Goal: Task Accomplishment & Management: Manage account settings

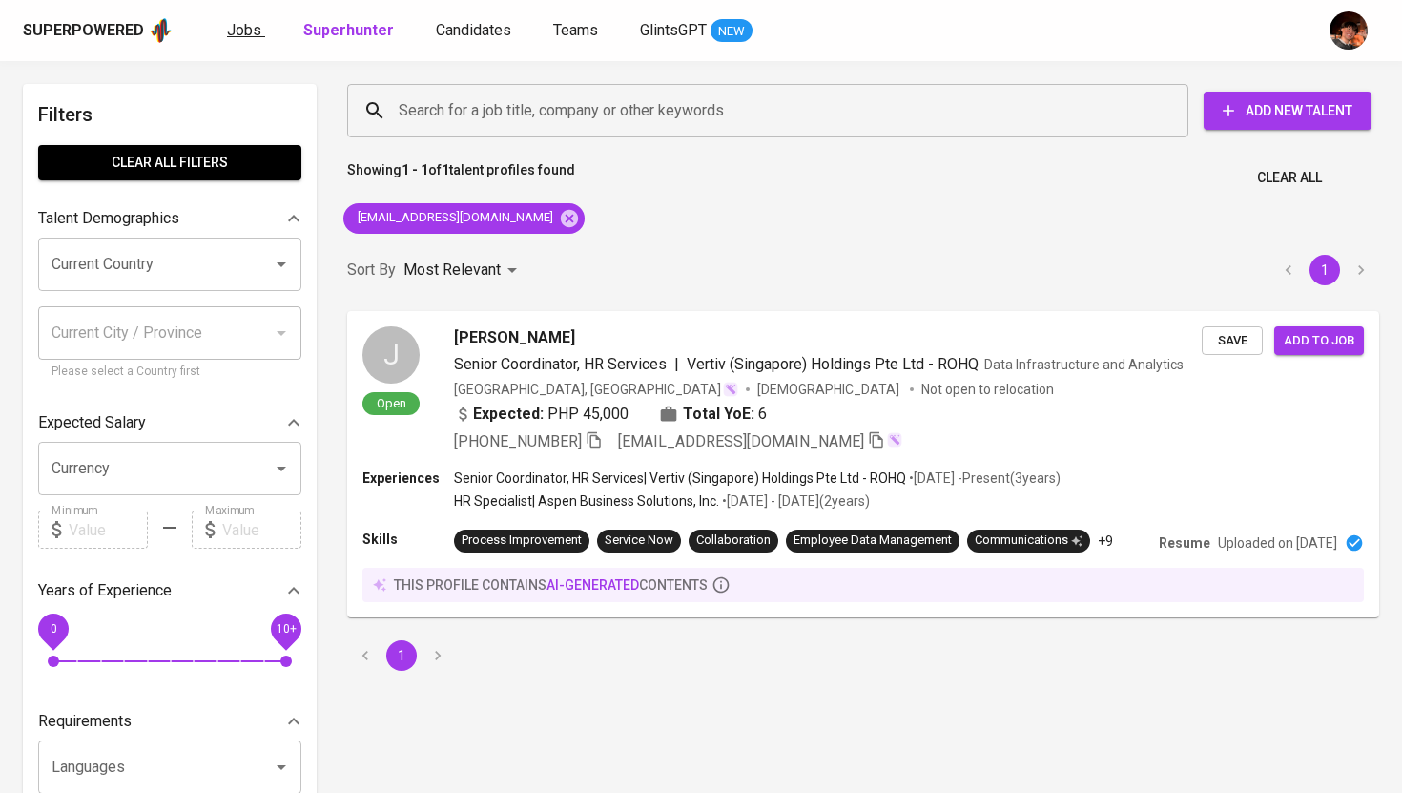
click at [243, 36] on span "Jobs" at bounding box center [244, 30] width 34 height 18
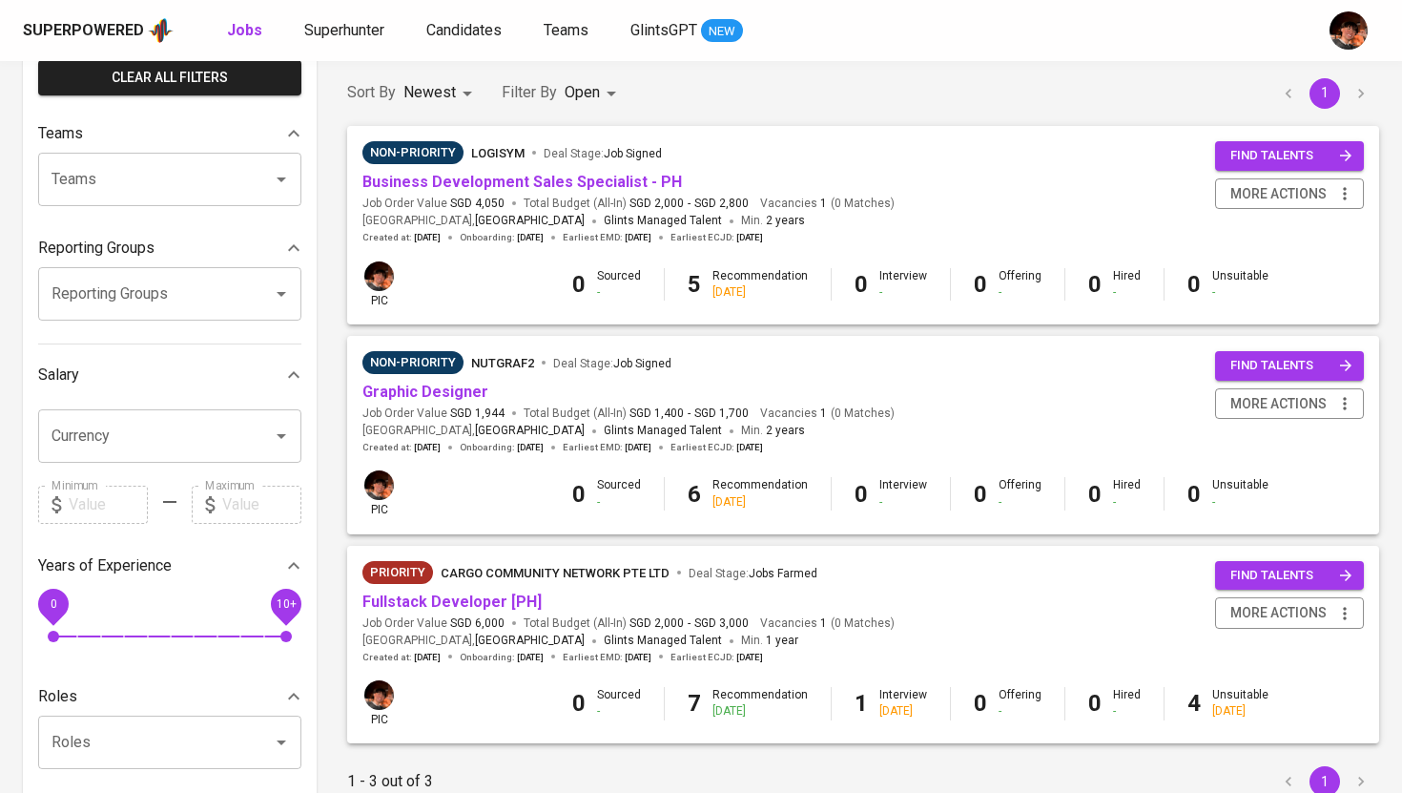
scroll to position [160, 0]
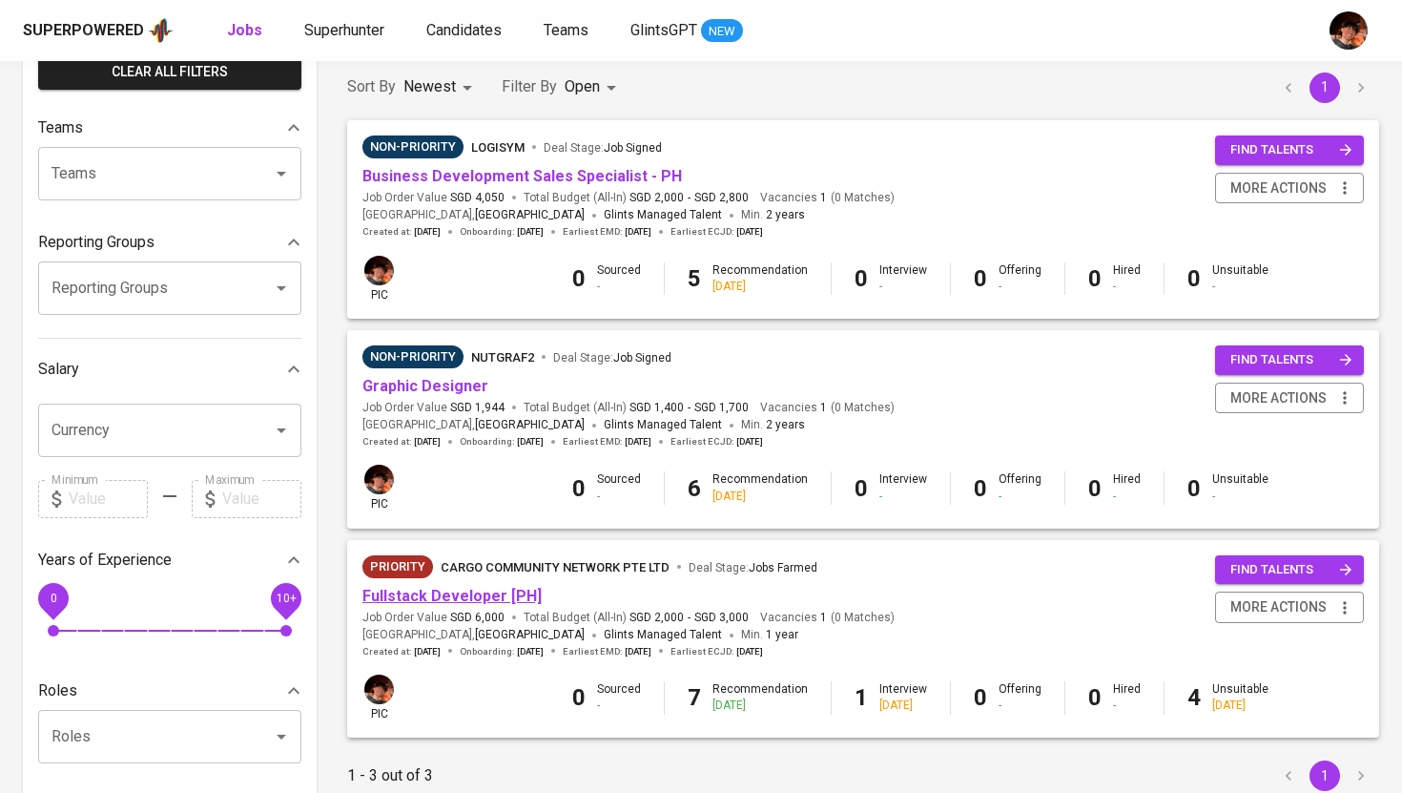
click at [484, 594] on link "Fullstack Developer [PH]" at bounding box center [451, 596] width 179 height 18
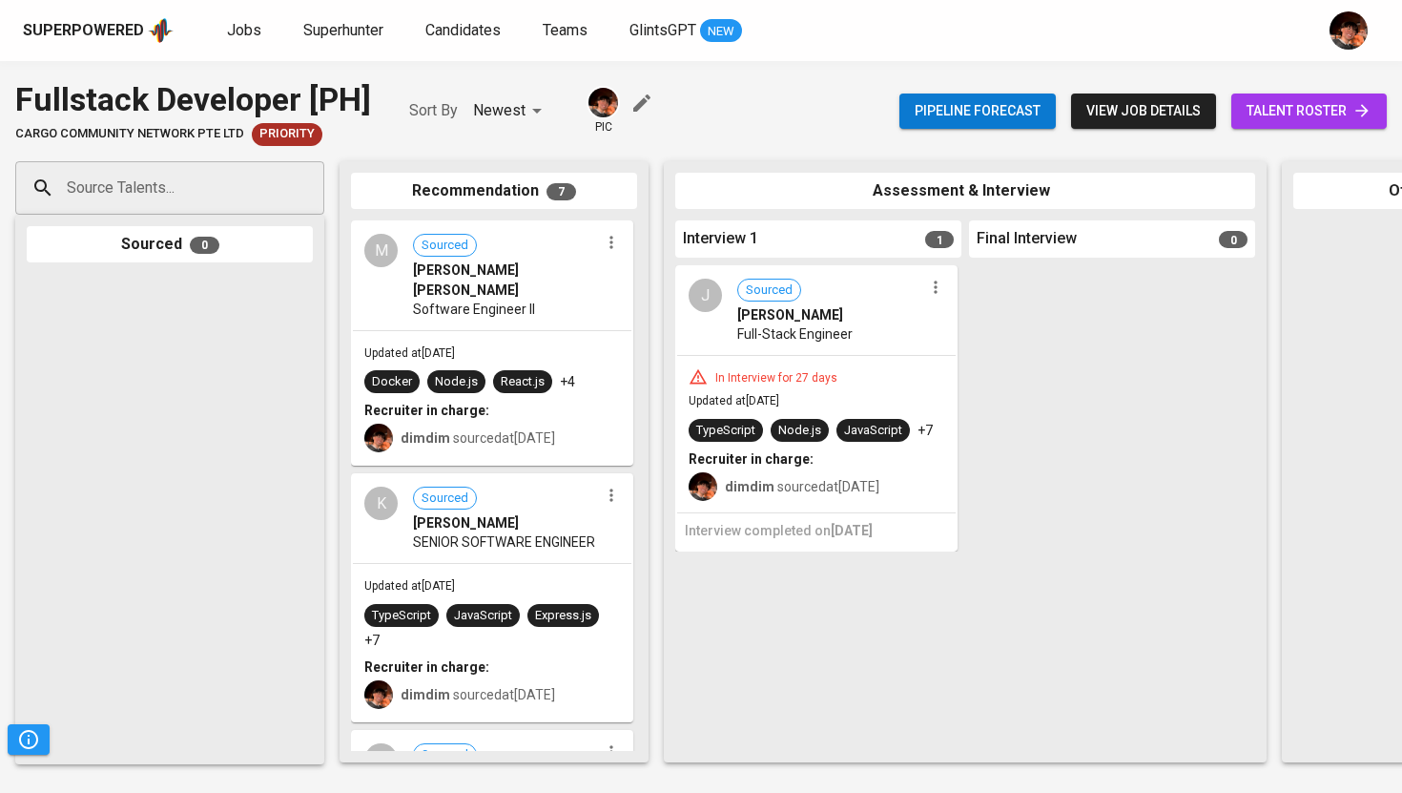
click at [1309, 113] on span "talent roster" at bounding box center [1309, 111] width 125 height 24
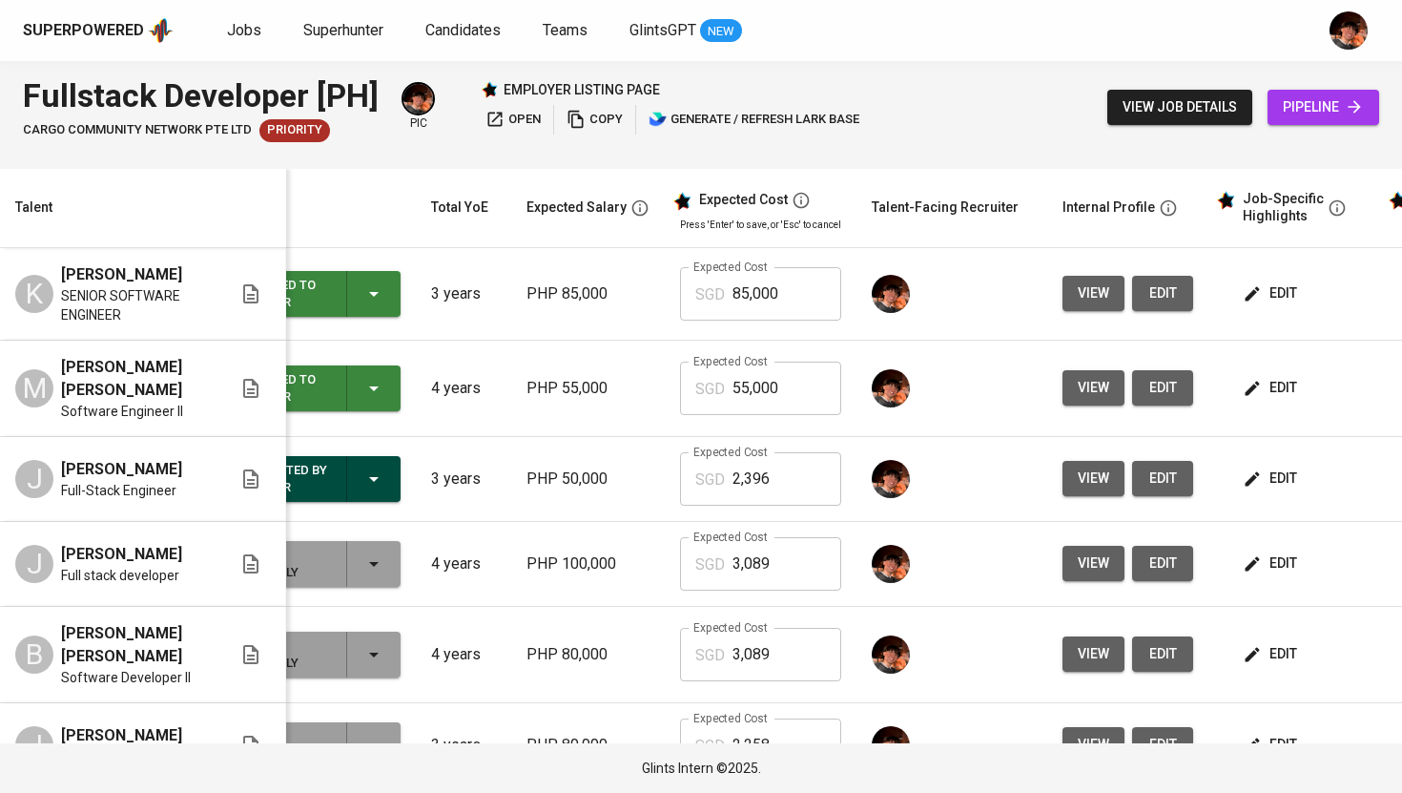
scroll to position [0, 81]
click at [1246, 387] on icon "button" at bounding box center [1253, 388] width 14 height 14
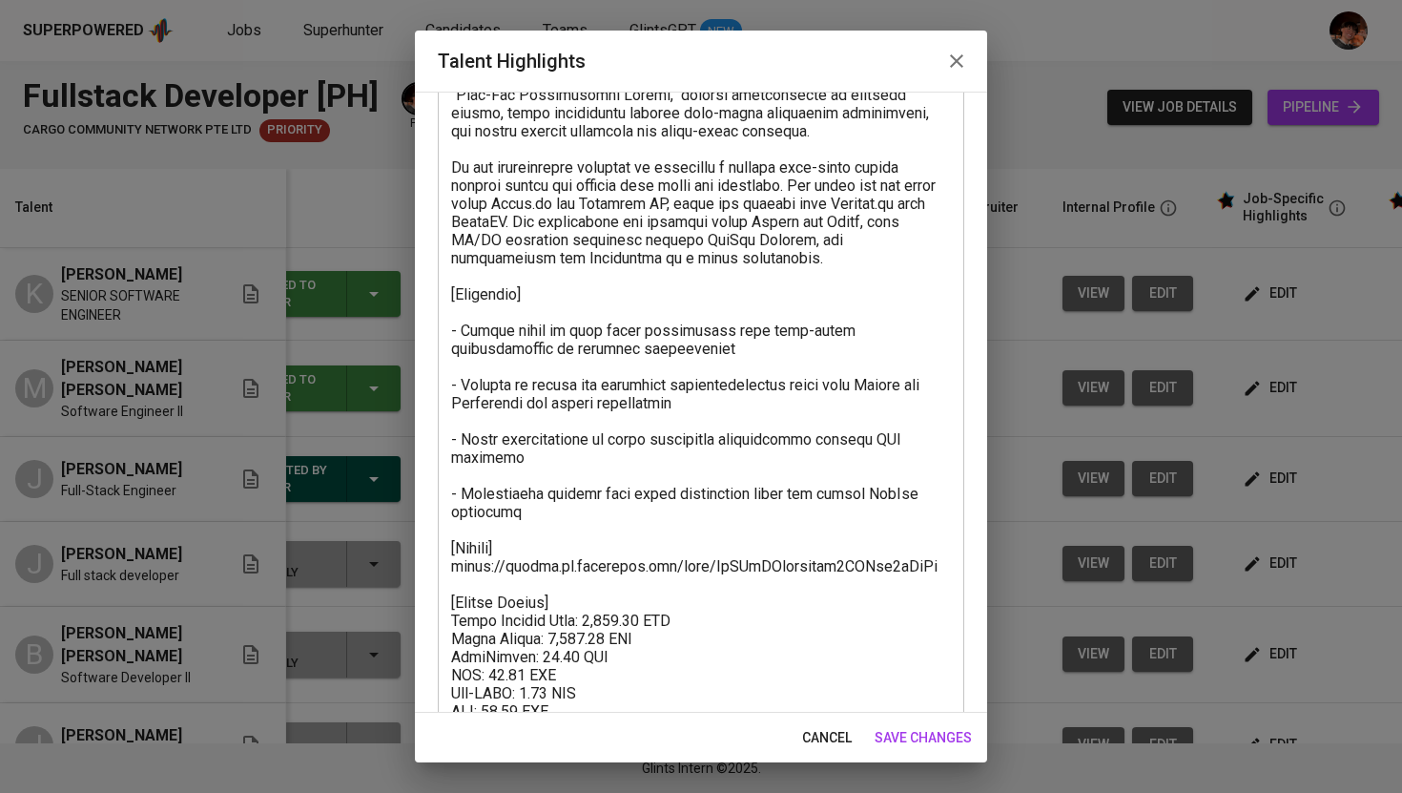
scroll to position [571, 0]
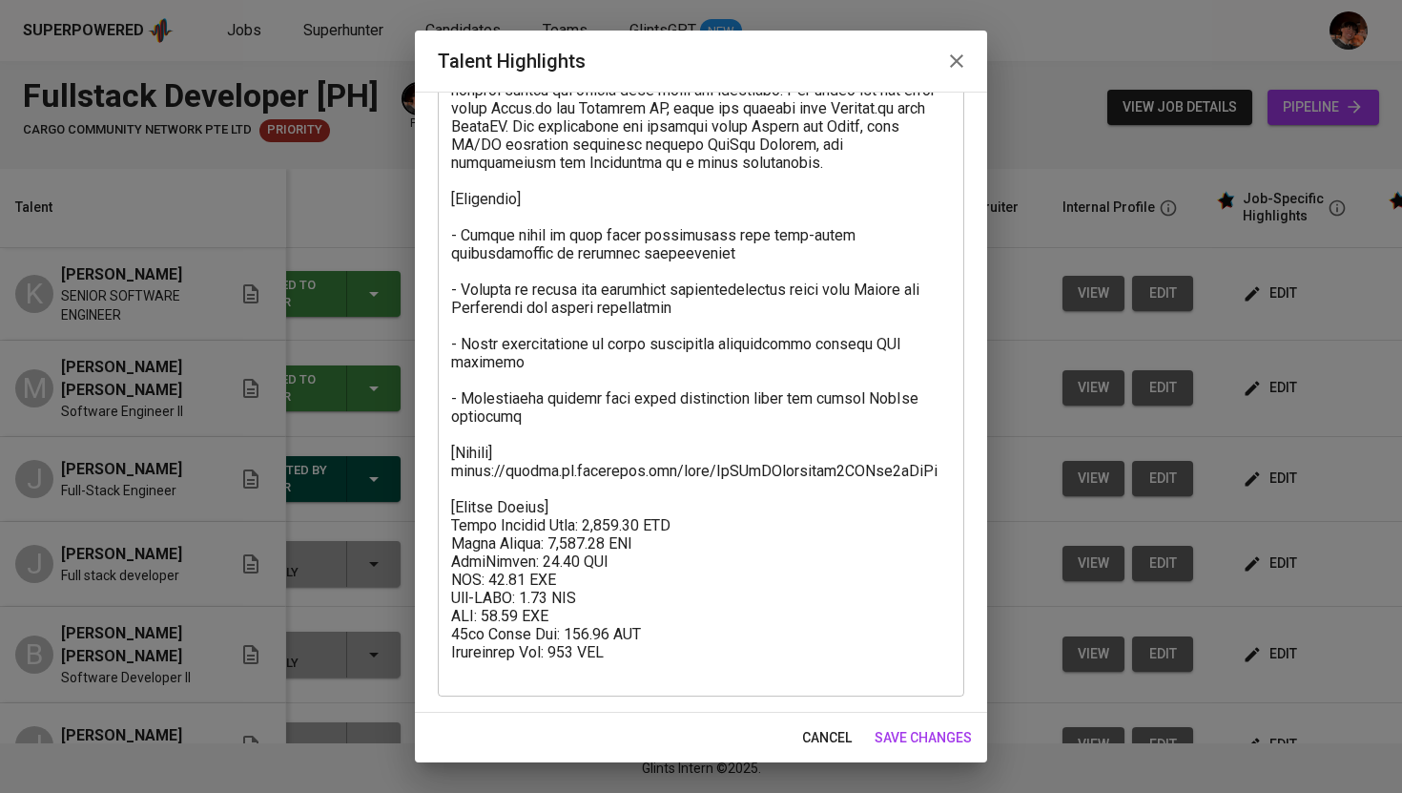
click at [620, 525] on textarea at bounding box center [701, 162] width 500 height 1033
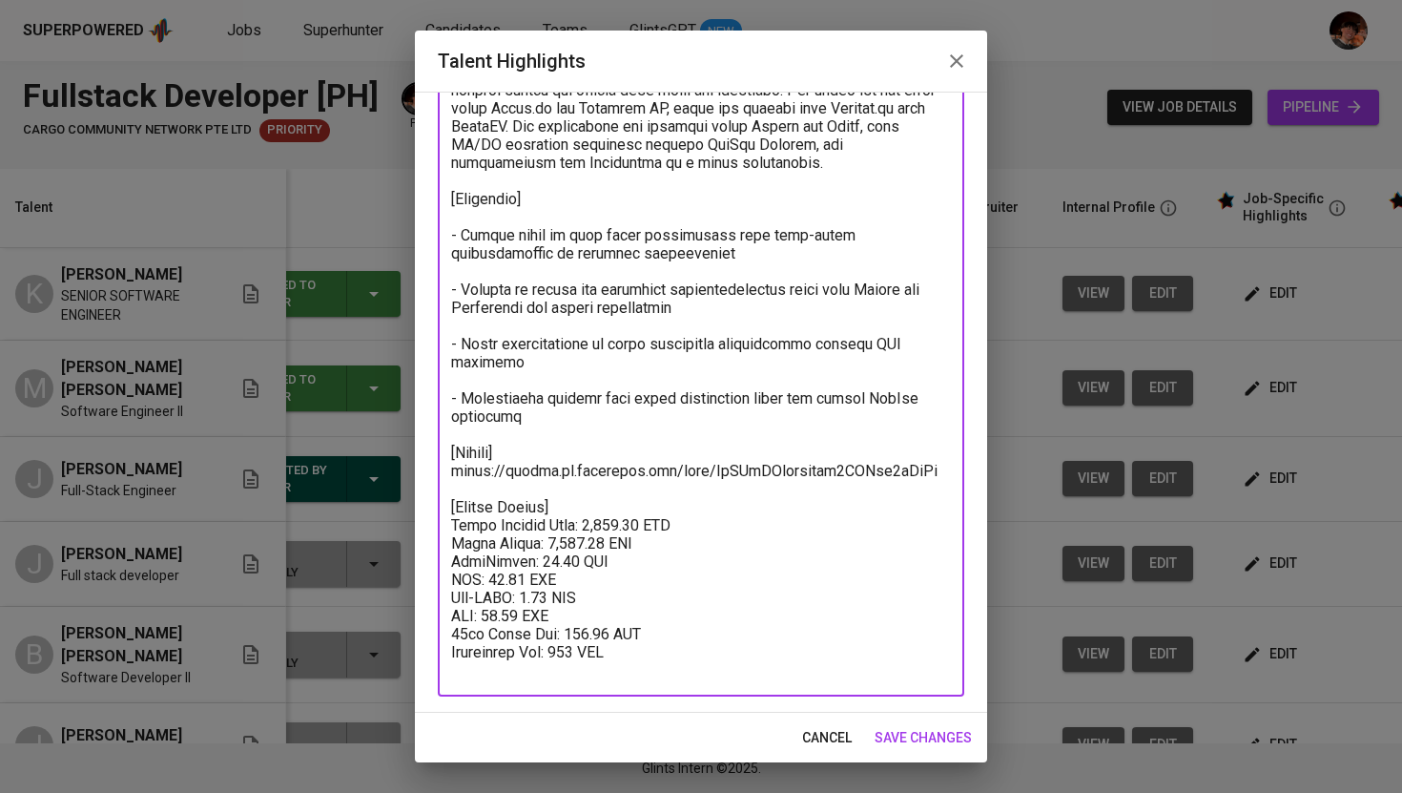
click at [620, 525] on textarea at bounding box center [701, 162] width 500 height 1033
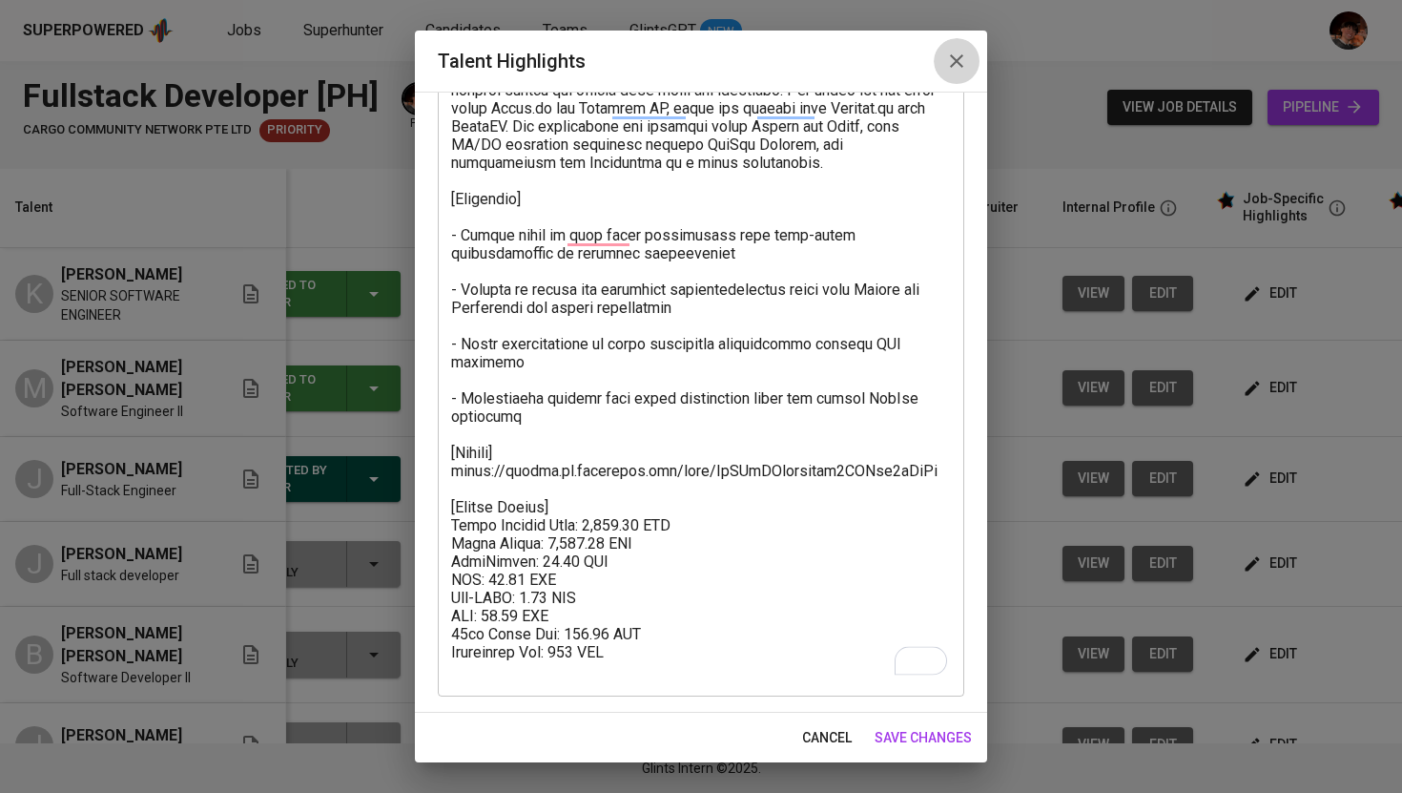
click at [950, 66] on icon "button" at bounding box center [956, 61] width 23 height 23
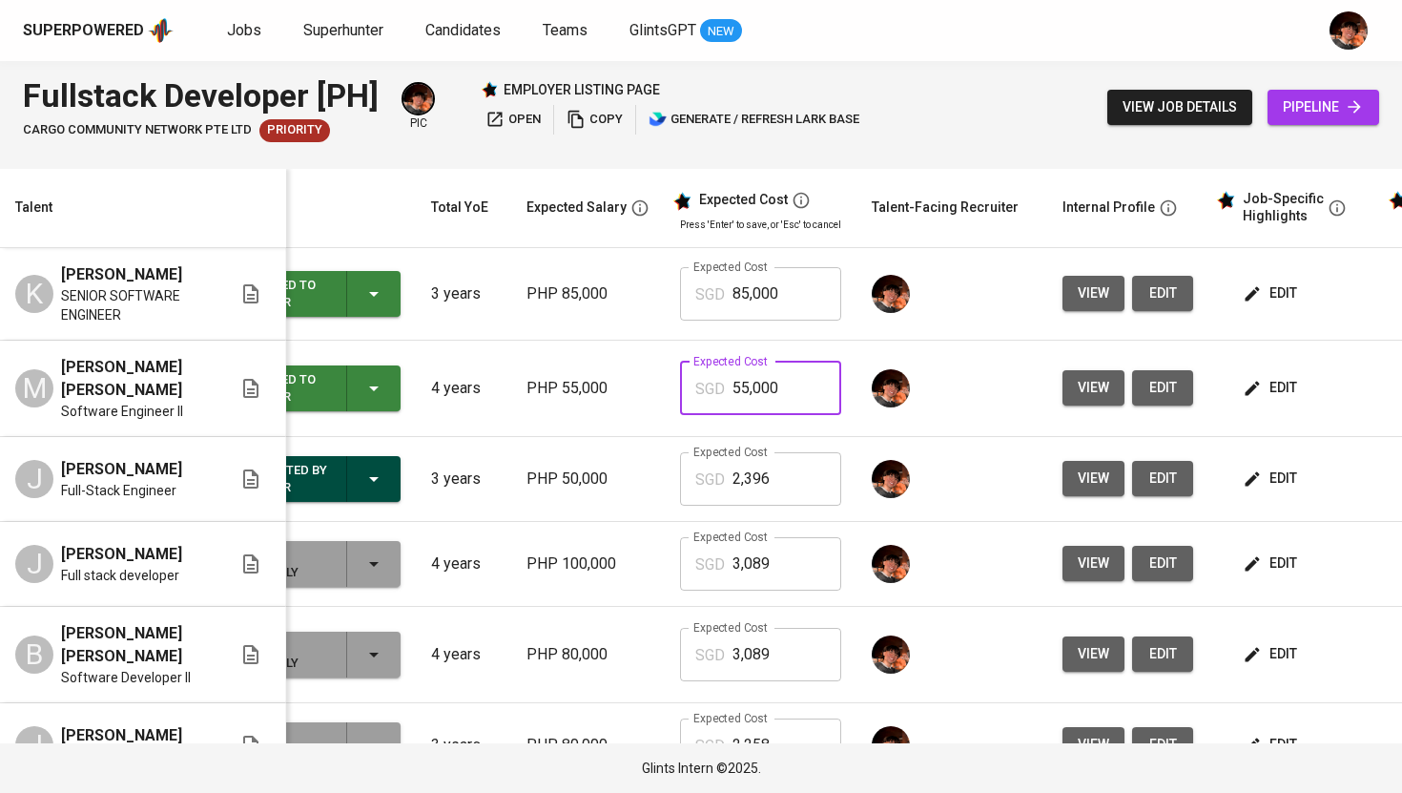
click at [757, 386] on input "55,000" at bounding box center [786, 387] width 109 height 53
type input "1,842"
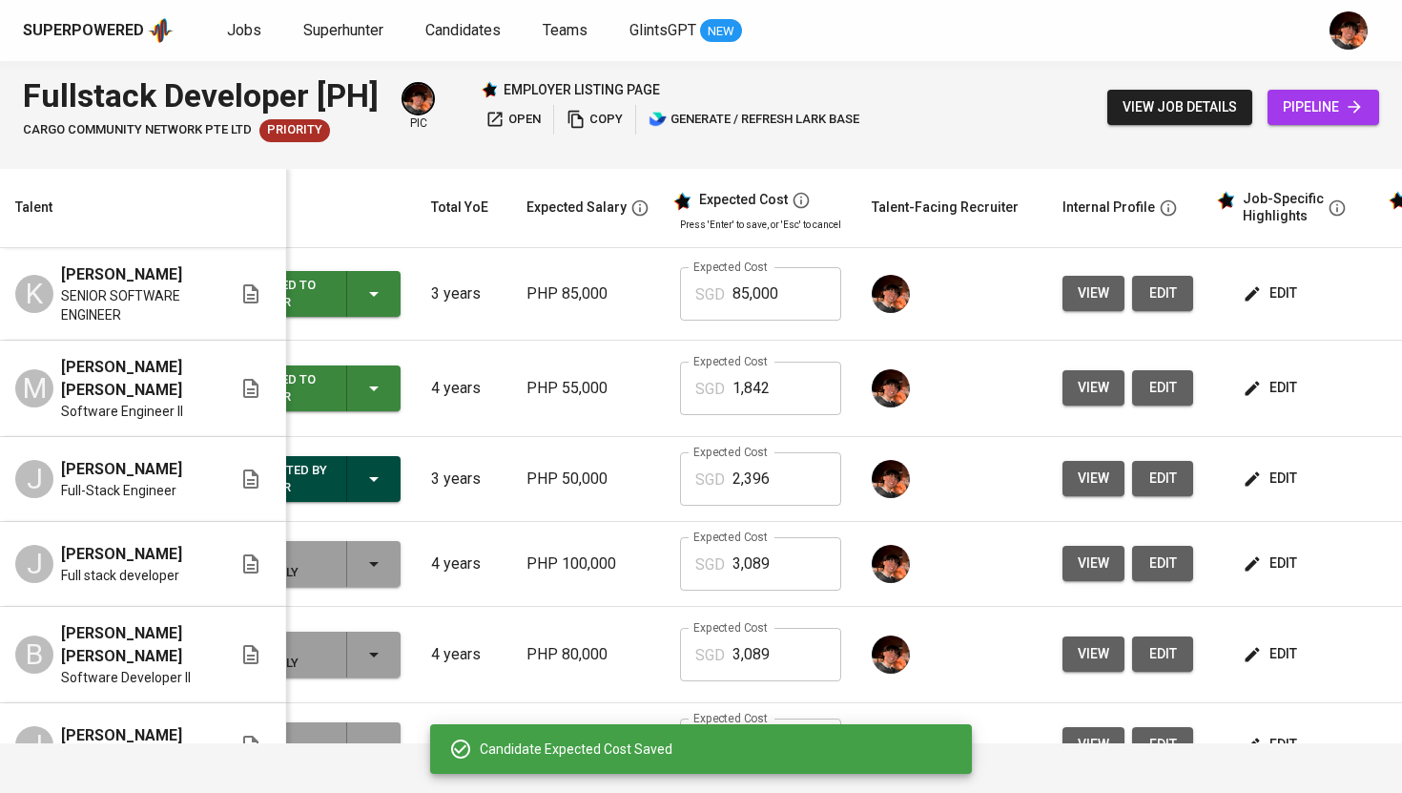
click at [1285, 292] on span "edit" at bounding box center [1272, 293] width 51 height 24
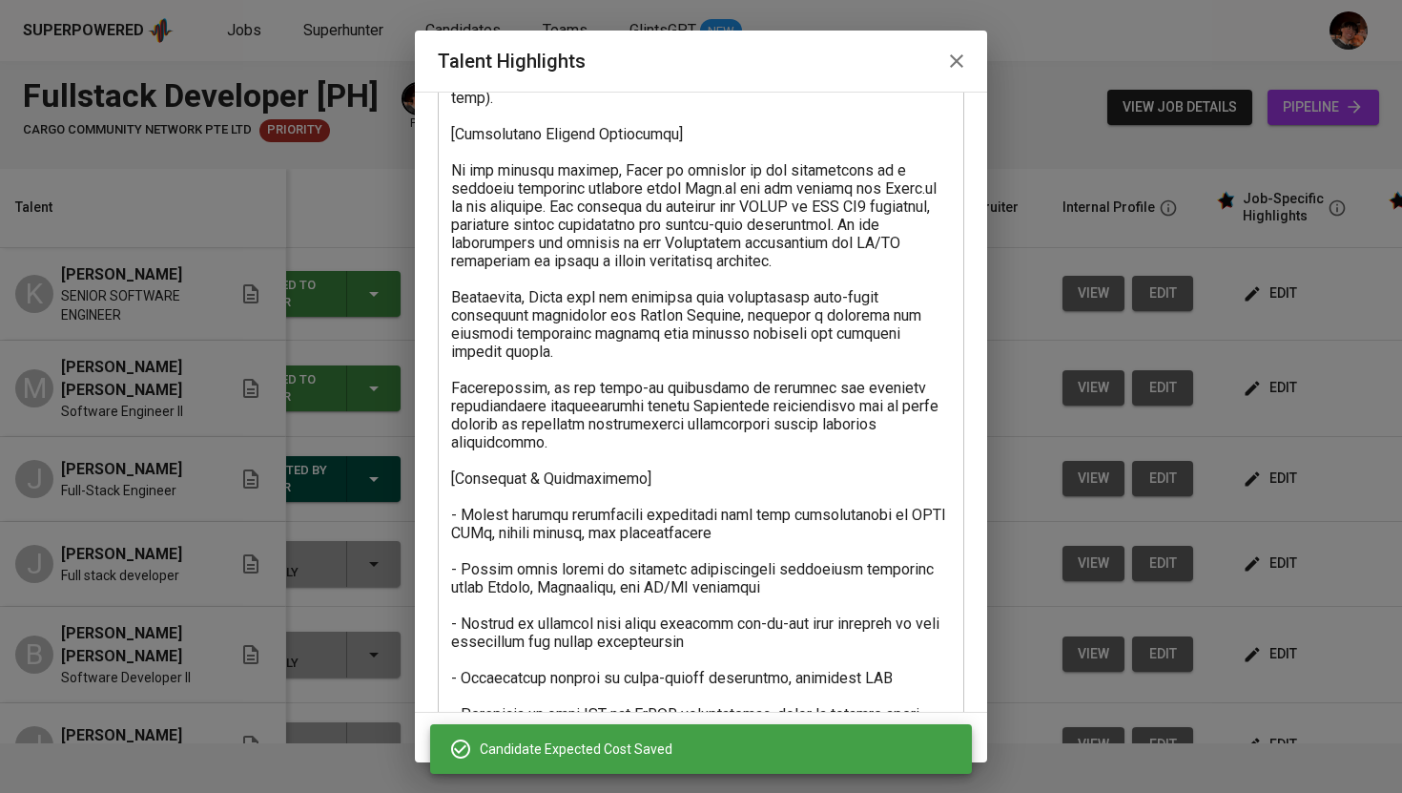
scroll to position [716, 0]
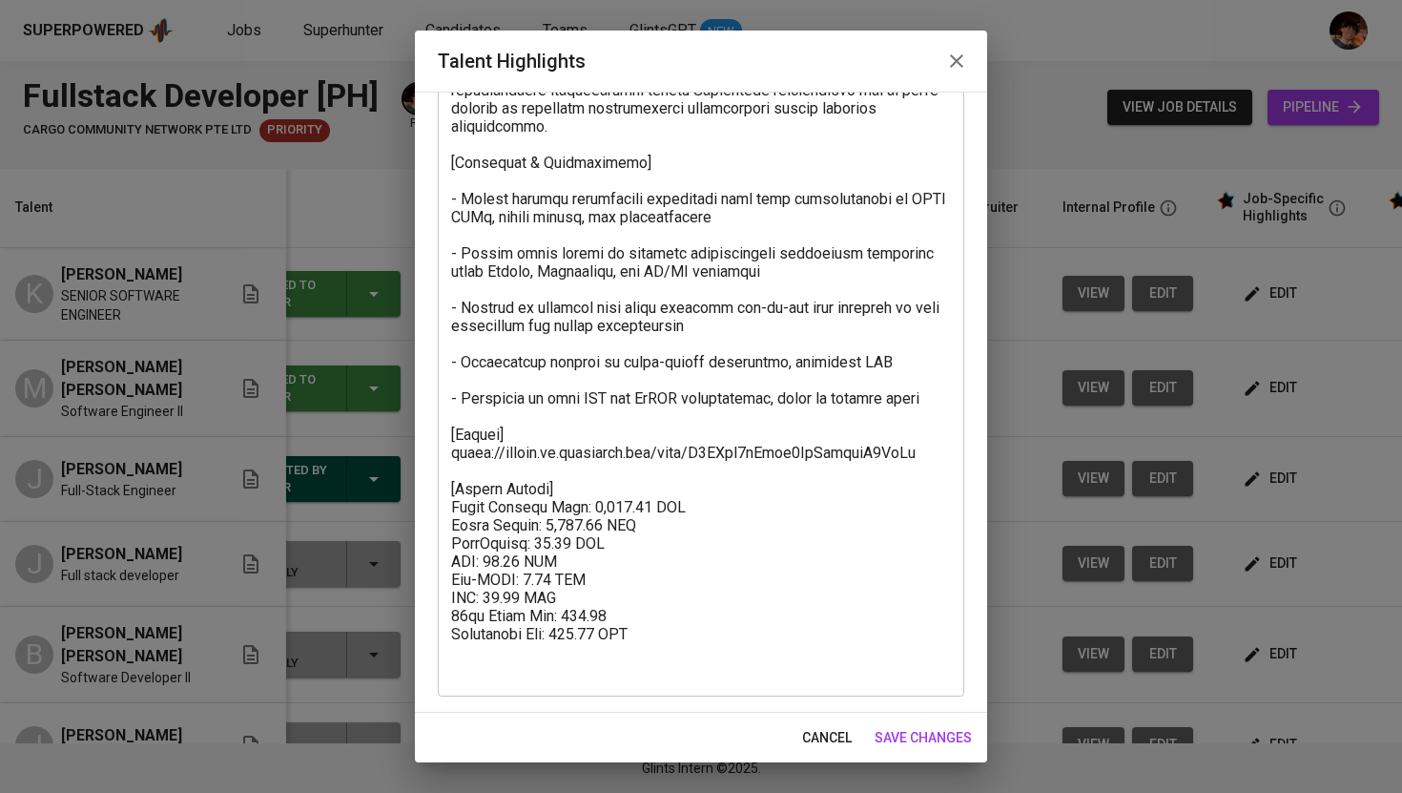
click at [954, 64] on icon "button" at bounding box center [956, 60] width 13 height 13
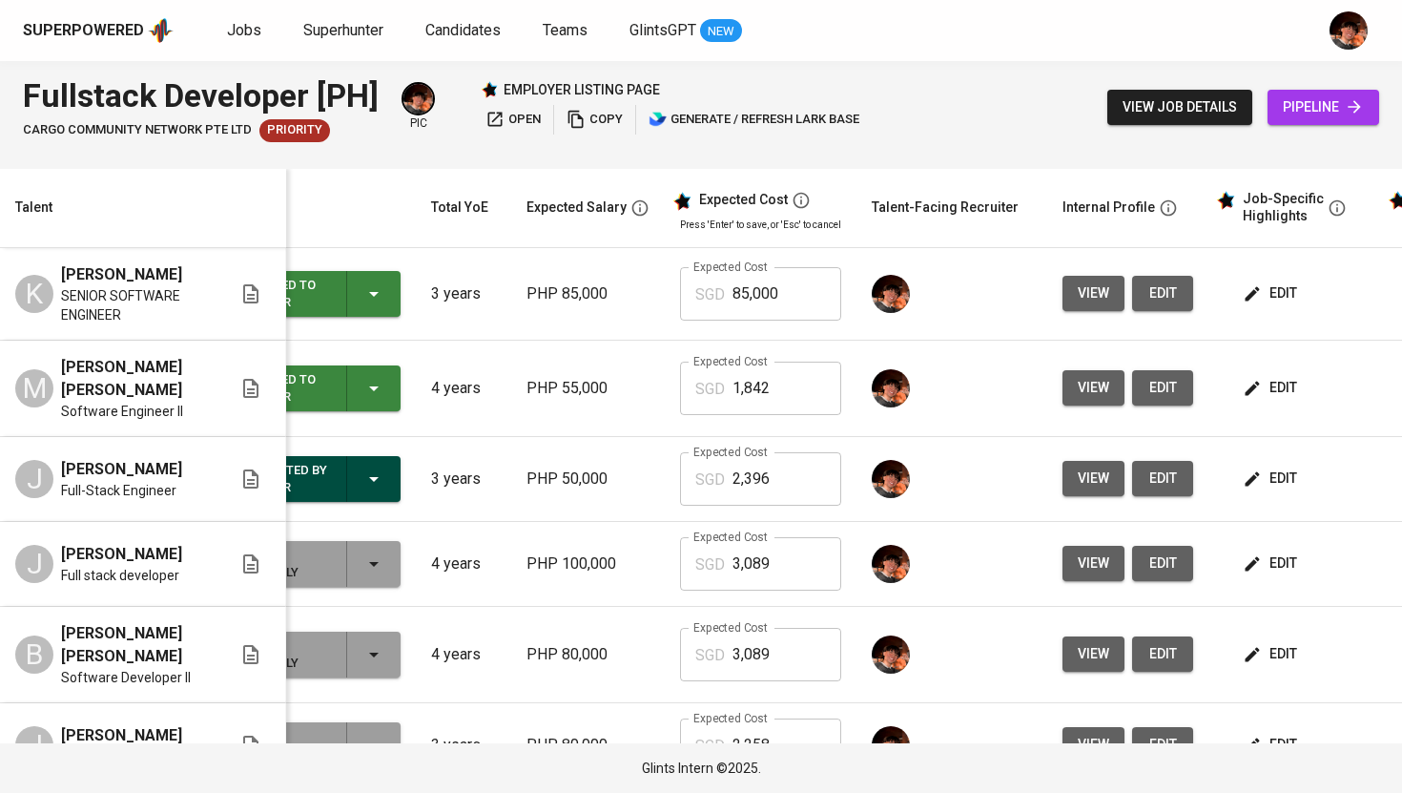
click at [749, 293] on input "85,000" at bounding box center [786, 293] width 109 height 53
type input "2,673"
